Goal: Check status: Check status

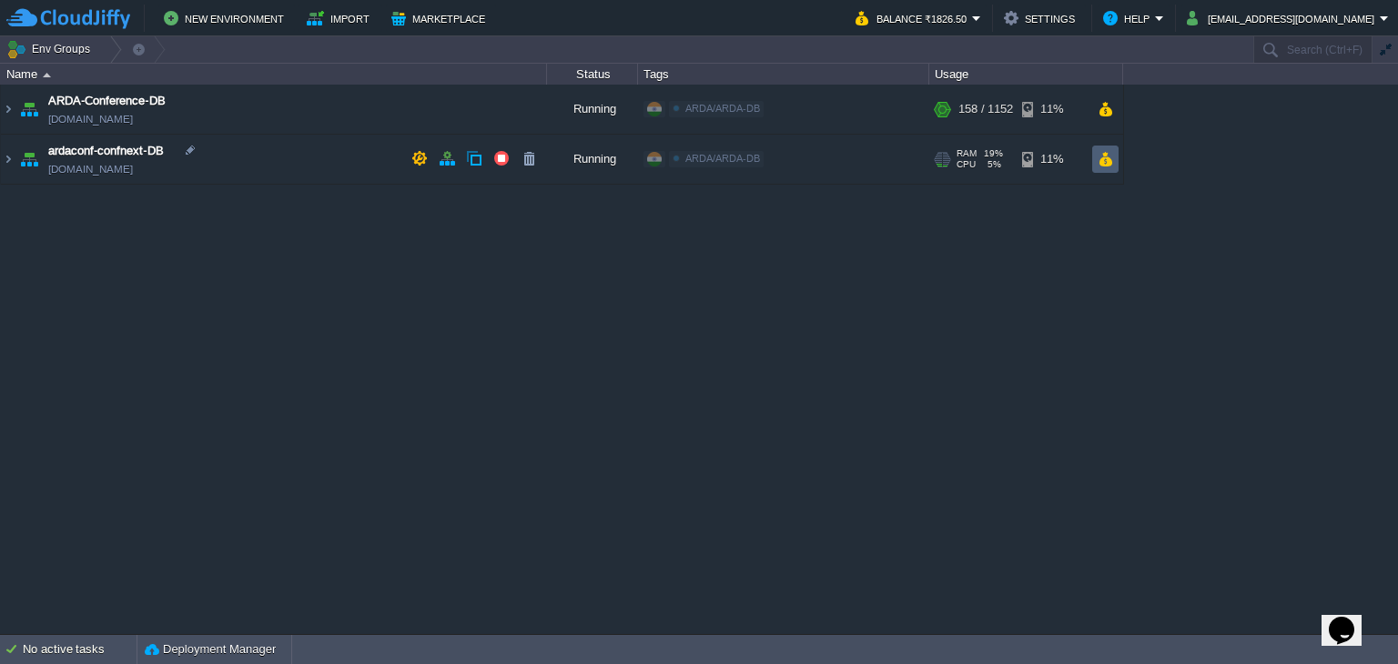
click at [1101, 168] on td at bounding box center [1105, 159] width 26 height 27
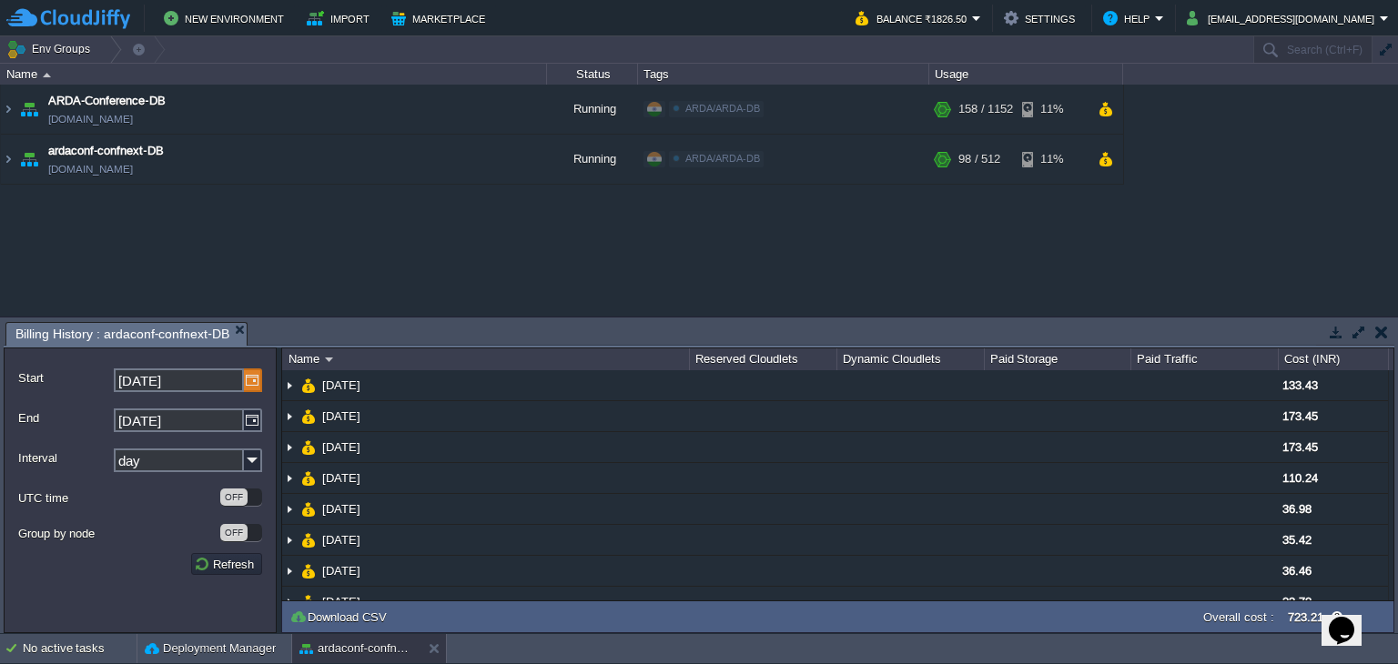
click at [256, 380] on img at bounding box center [253, 381] width 18 height 24
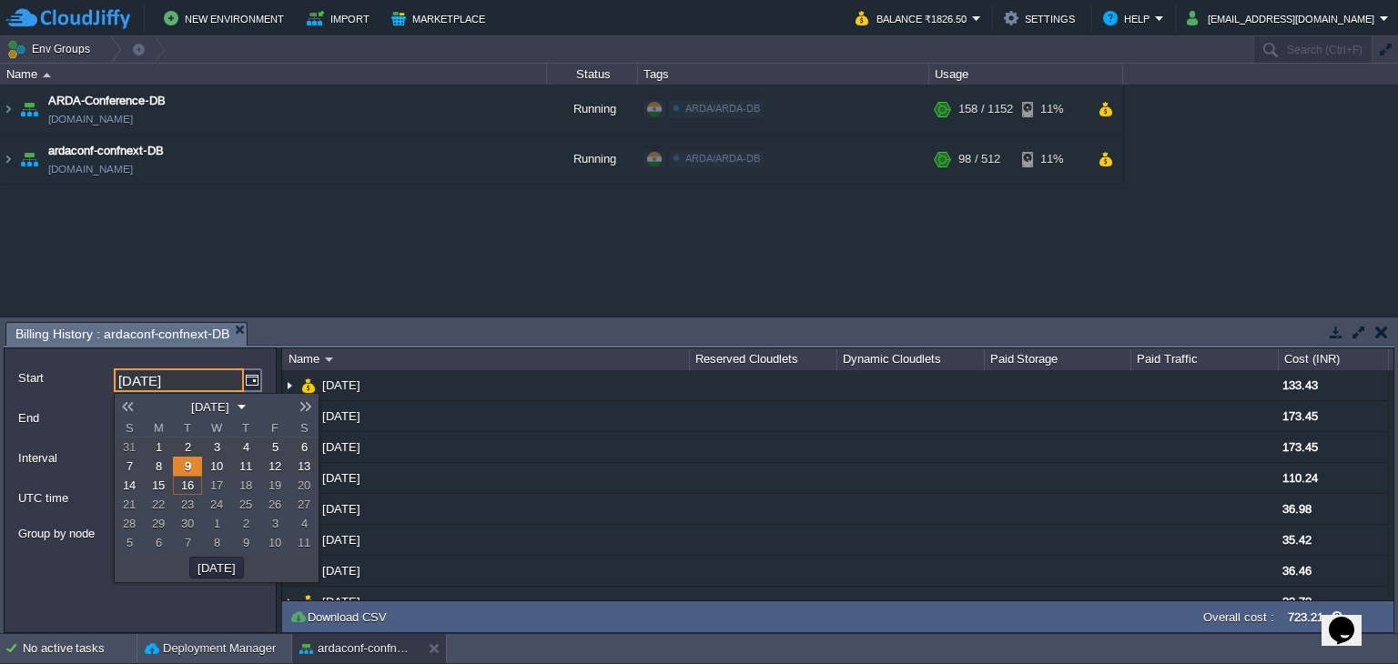
click at [131, 402] on link at bounding box center [127, 407] width 25 height 15
click at [273, 452] on span "1" at bounding box center [275, 448] width 6 height 14
type input "[DATE]"
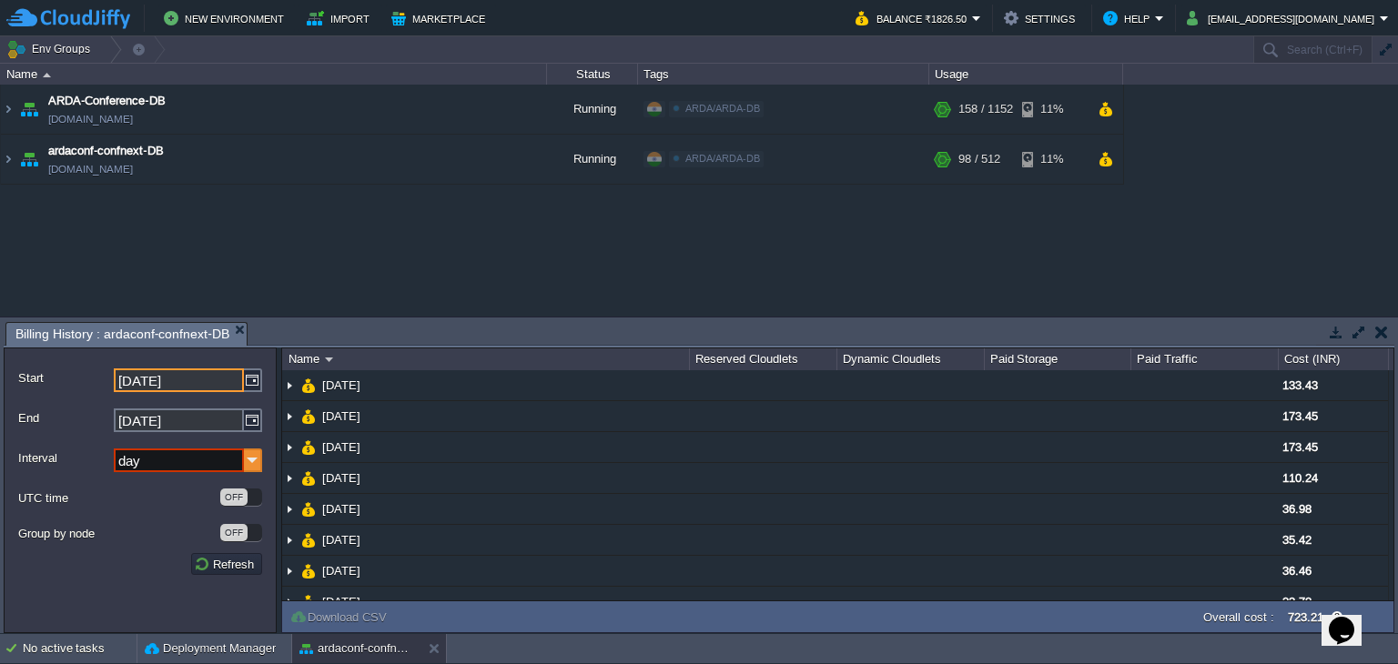
click at [252, 460] on img at bounding box center [253, 461] width 18 height 24
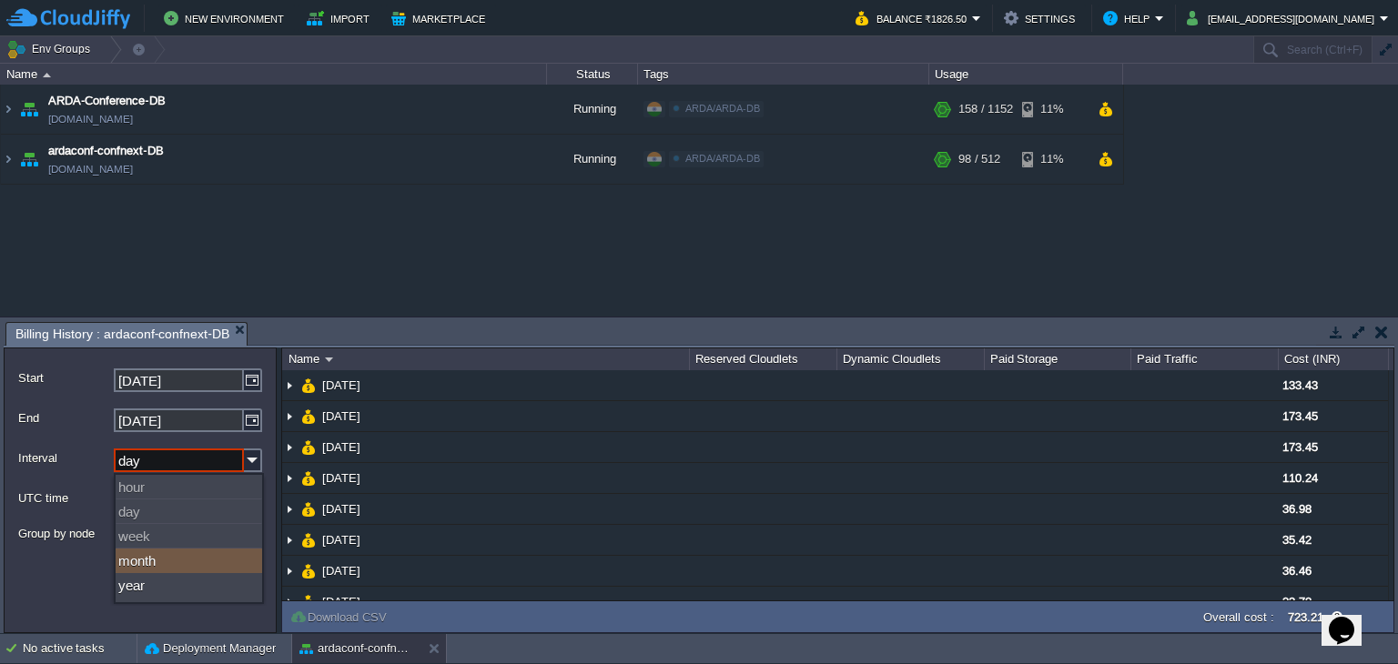
click at [166, 554] on div "month" at bounding box center [189, 561] width 147 height 25
type input "month"
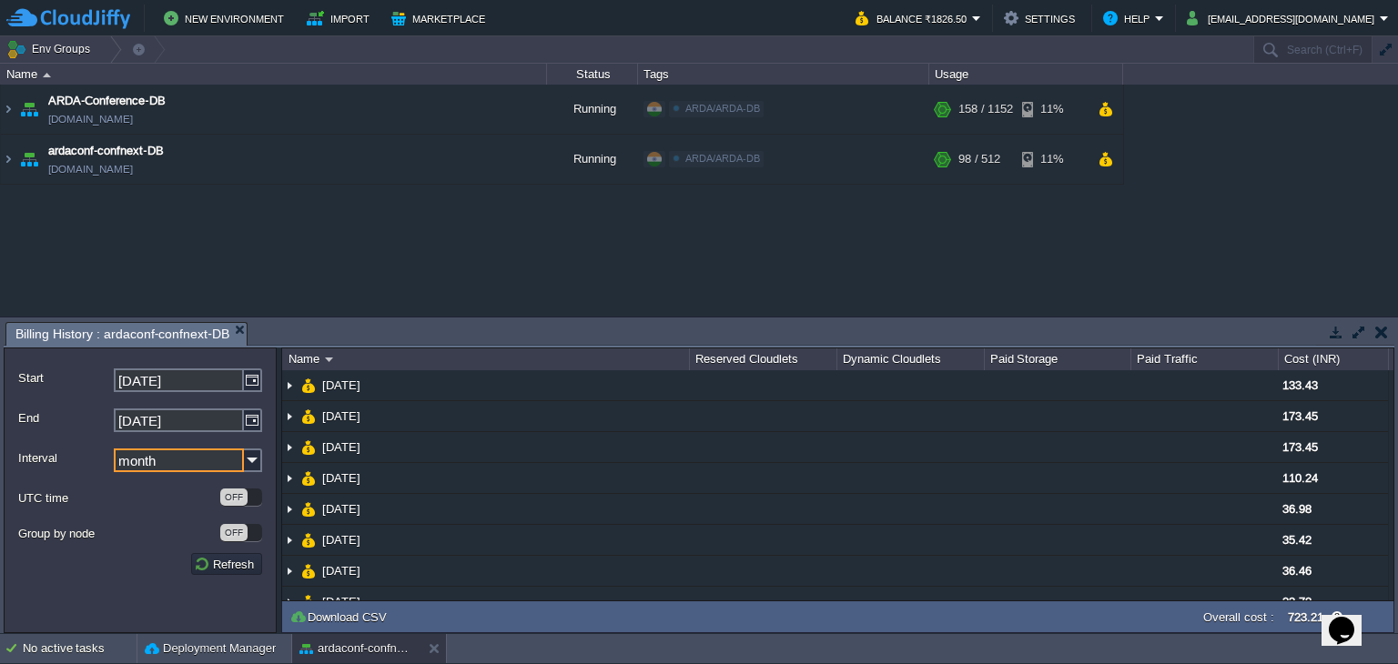
click at [212, 576] on form "Start [DATE] End [DATE] Interval month UTC time OFF Group by node OFF Refresh" at bounding box center [140, 491] width 273 height 286
click at [217, 568] on button "Refresh" at bounding box center [227, 564] width 66 height 16
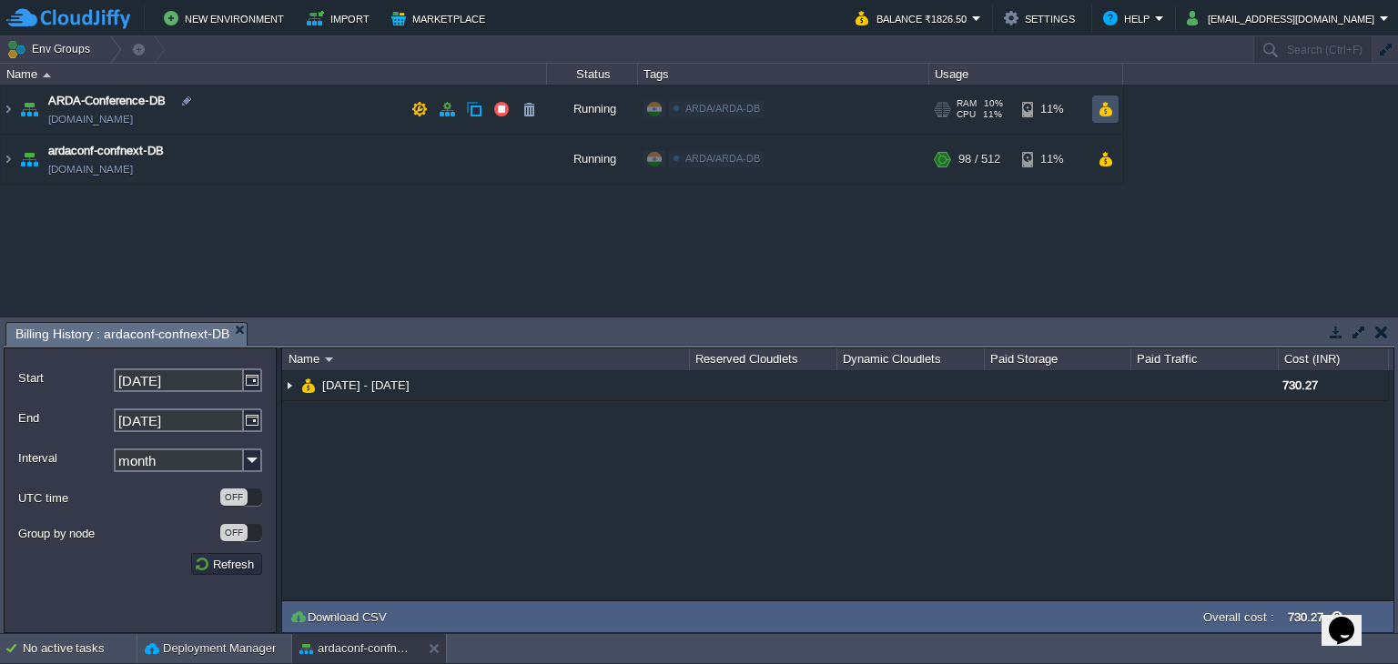
click at [1110, 113] on button "button" at bounding box center [1105, 109] width 15 height 16
